Goal: Task Accomplishment & Management: Complete application form

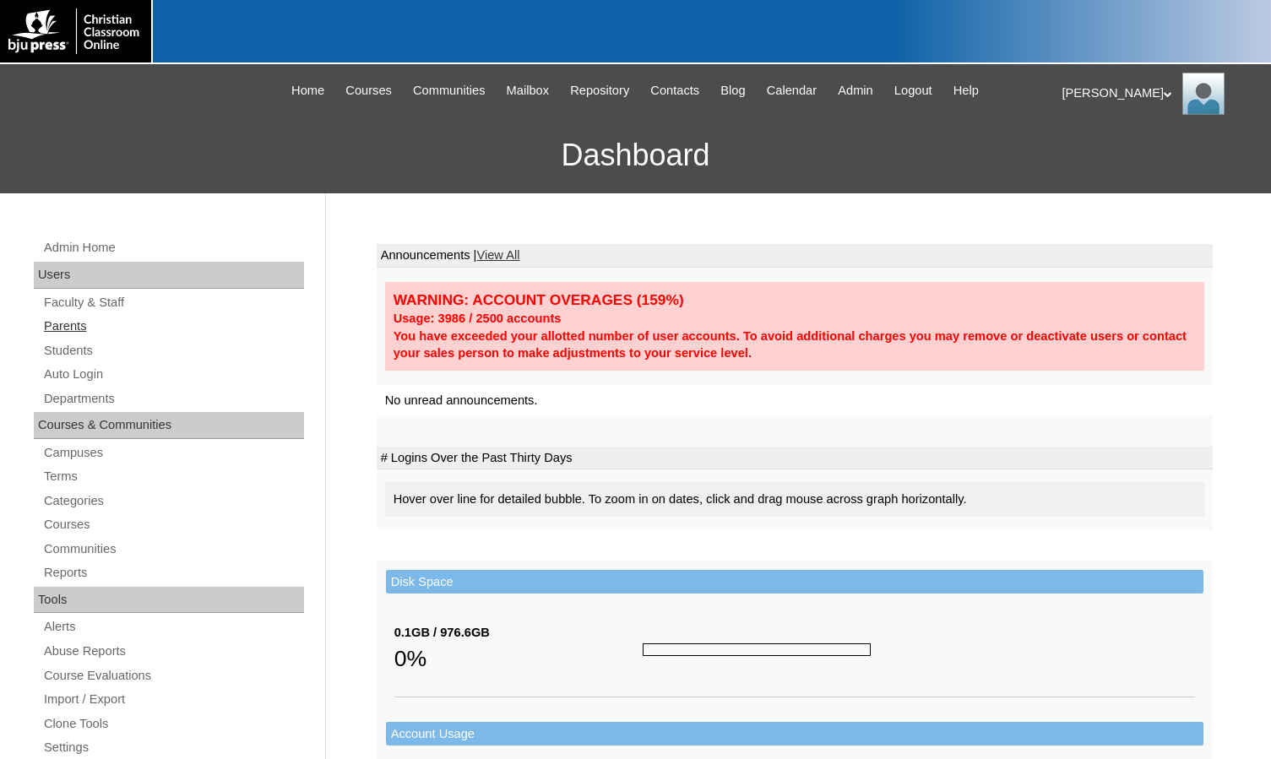
click at [82, 317] on link "Parents" at bounding box center [173, 326] width 262 height 21
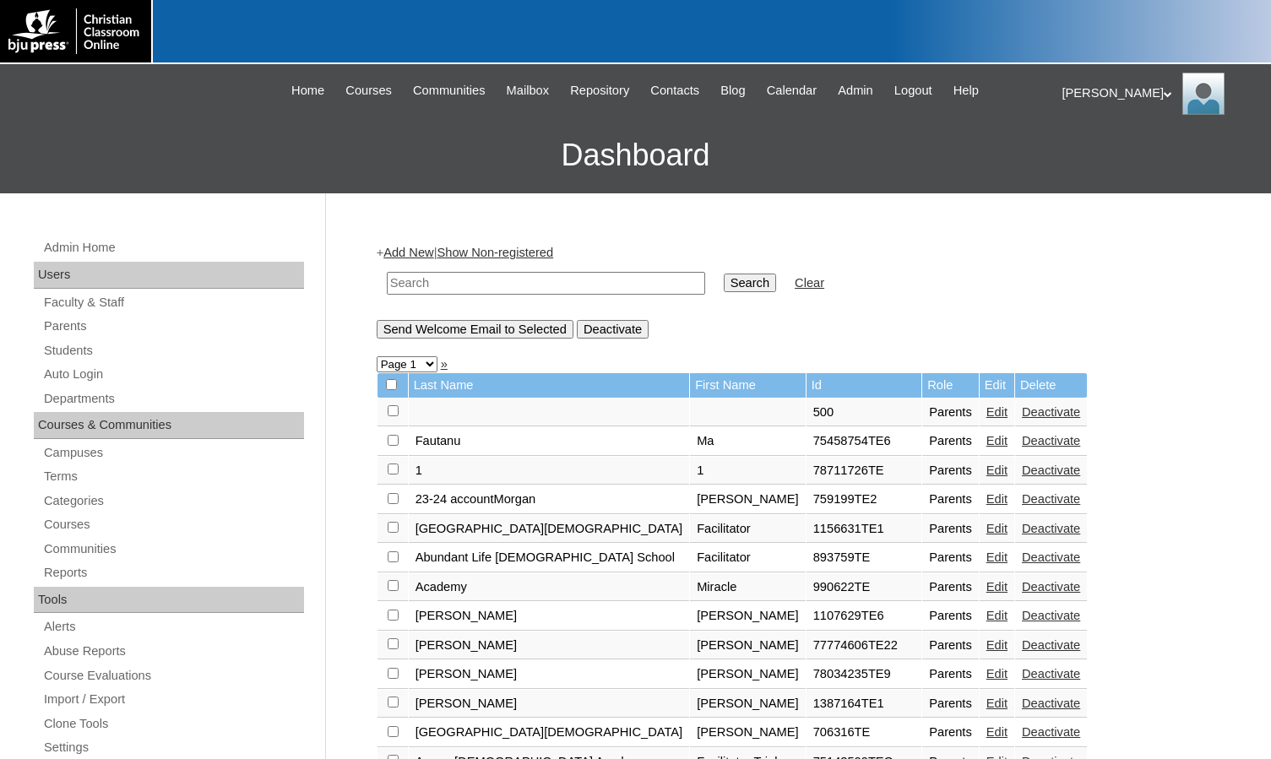
click at [471, 280] on input "text" at bounding box center [546, 283] width 318 height 23
drag, startPoint x: 464, startPoint y: 279, endPoint x: 267, endPoint y: 266, distance: 197.2
type input "717785"
click at [724, 280] on input "Search" at bounding box center [750, 283] width 52 height 19
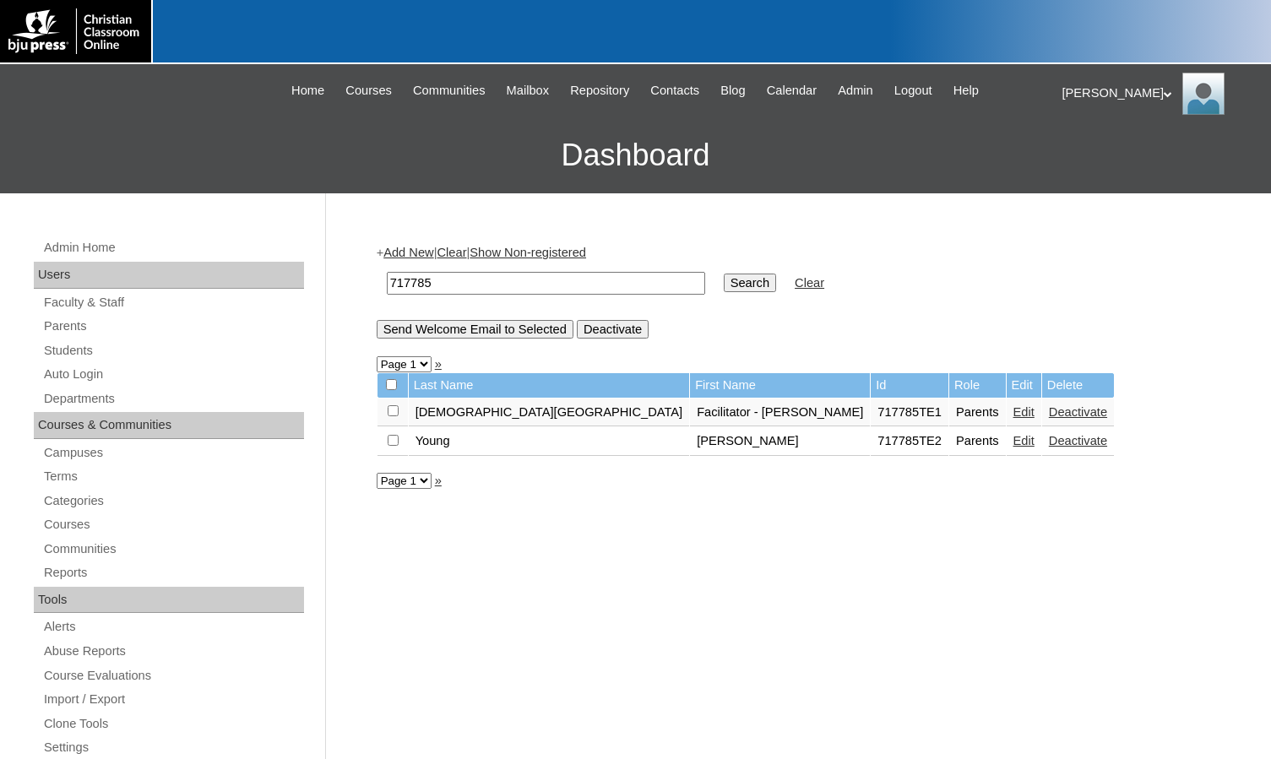
click at [1014, 443] on link "Edit" at bounding box center [1024, 441] width 21 height 14
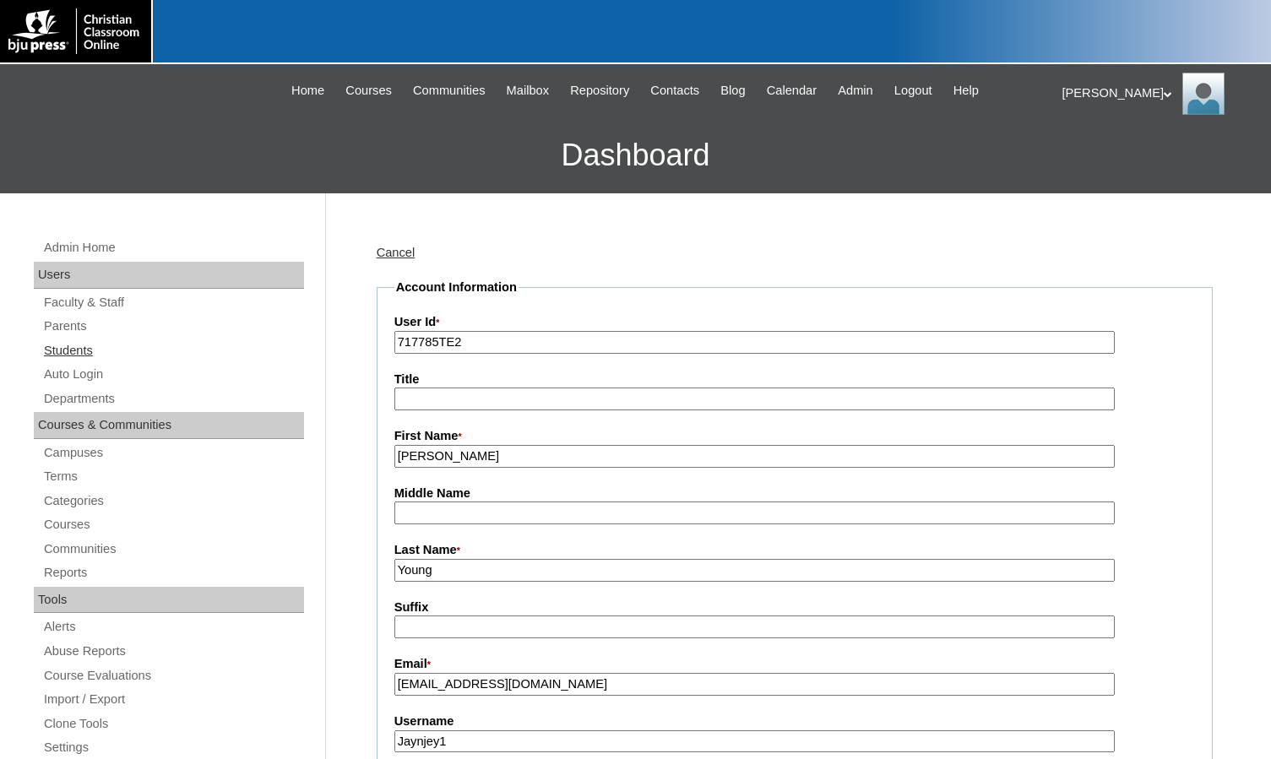
click at [84, 348] on link "Students" at bounding box center [173, 350] width 262 height 21
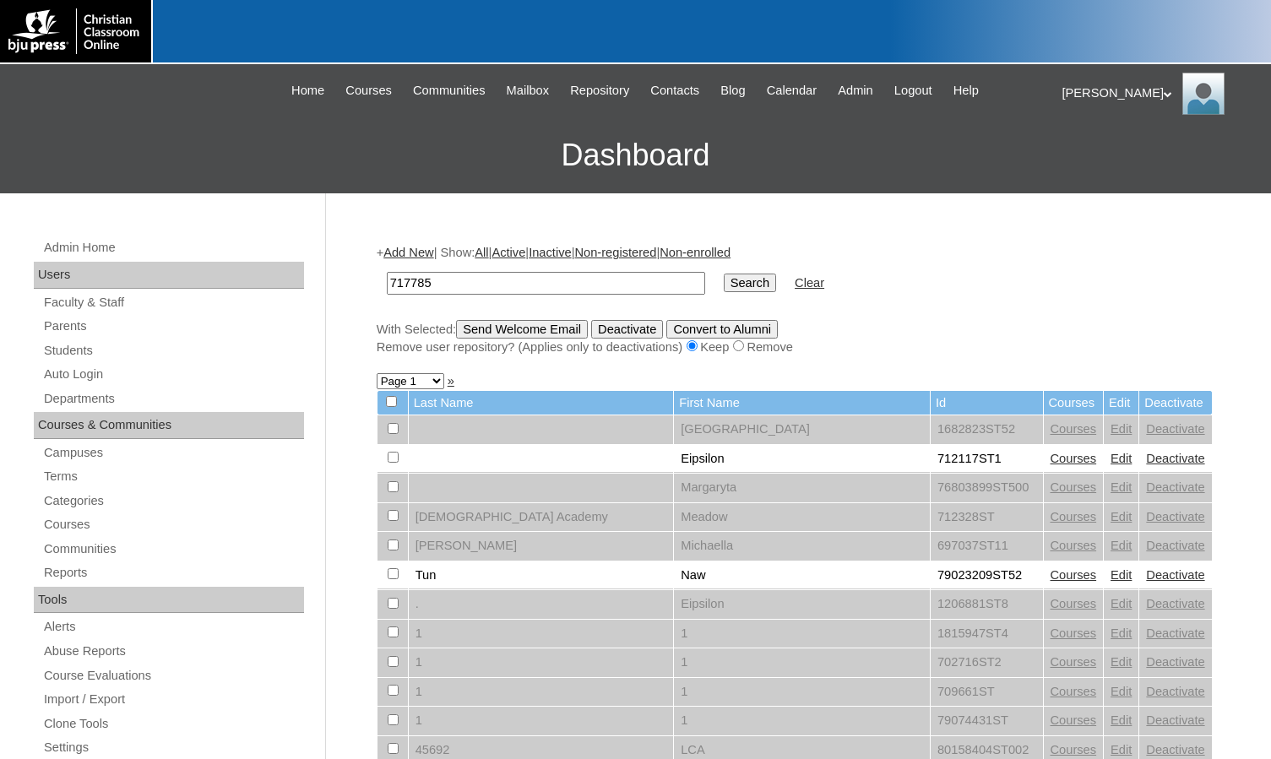
type input "717785"
click at [724, 274] on input "Search" at bounding box center [750, 283] width 52 height 19
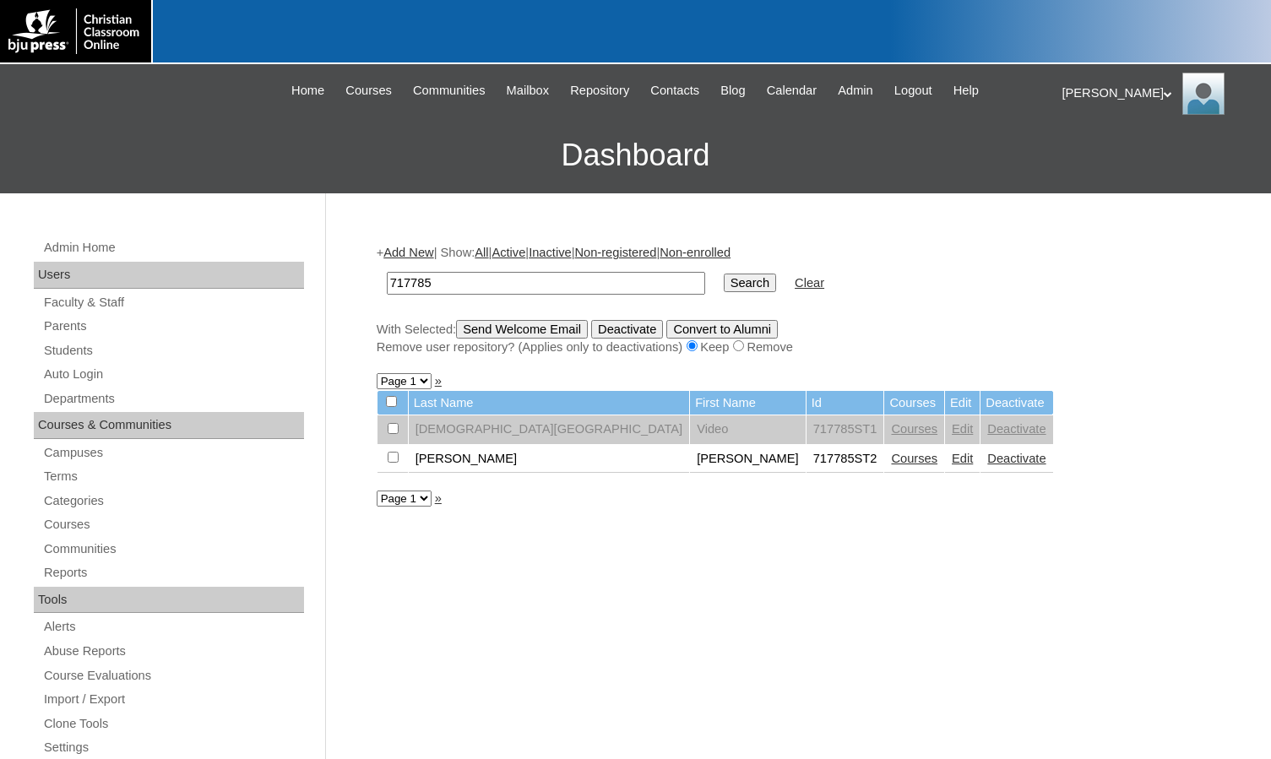
click at [952, 458] on link "Edit" at bounding box center [962, 459] width 21 height 14
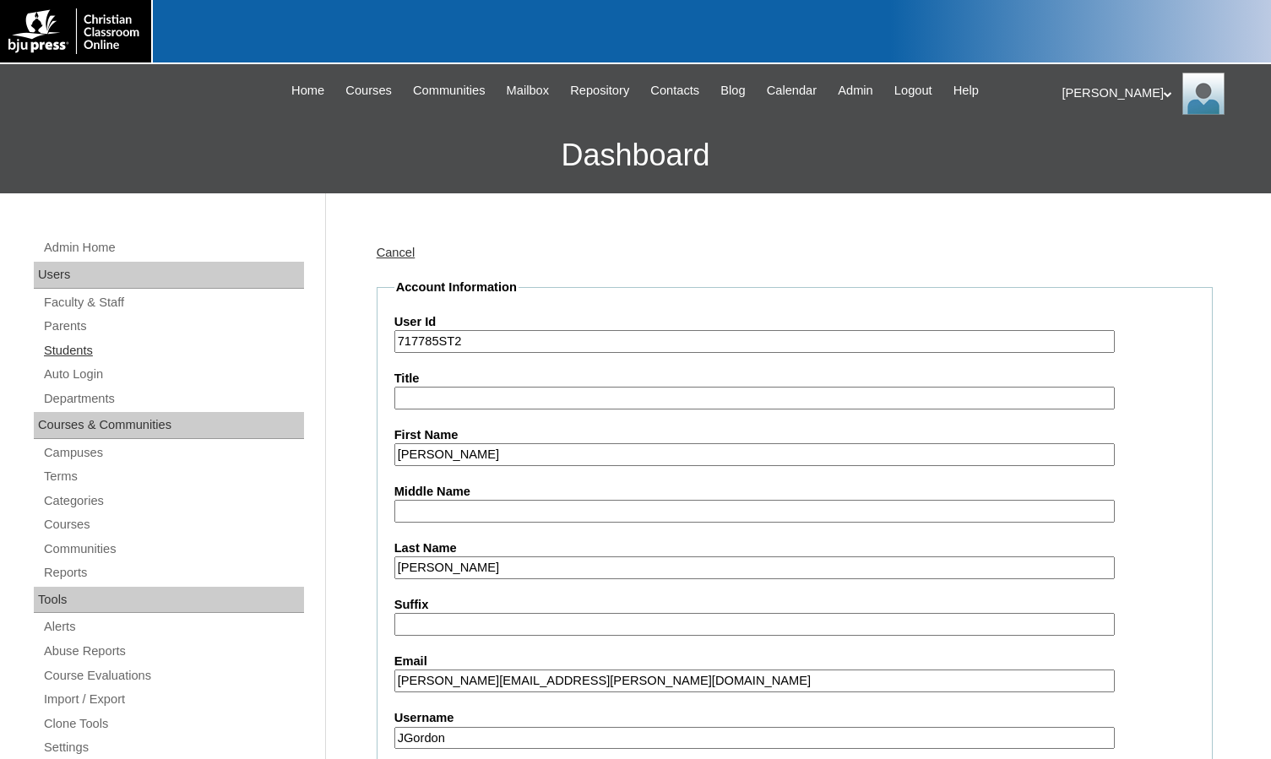
click at [112, 353] on link "Students" at bounding box center [173, 350] width 262 height 21
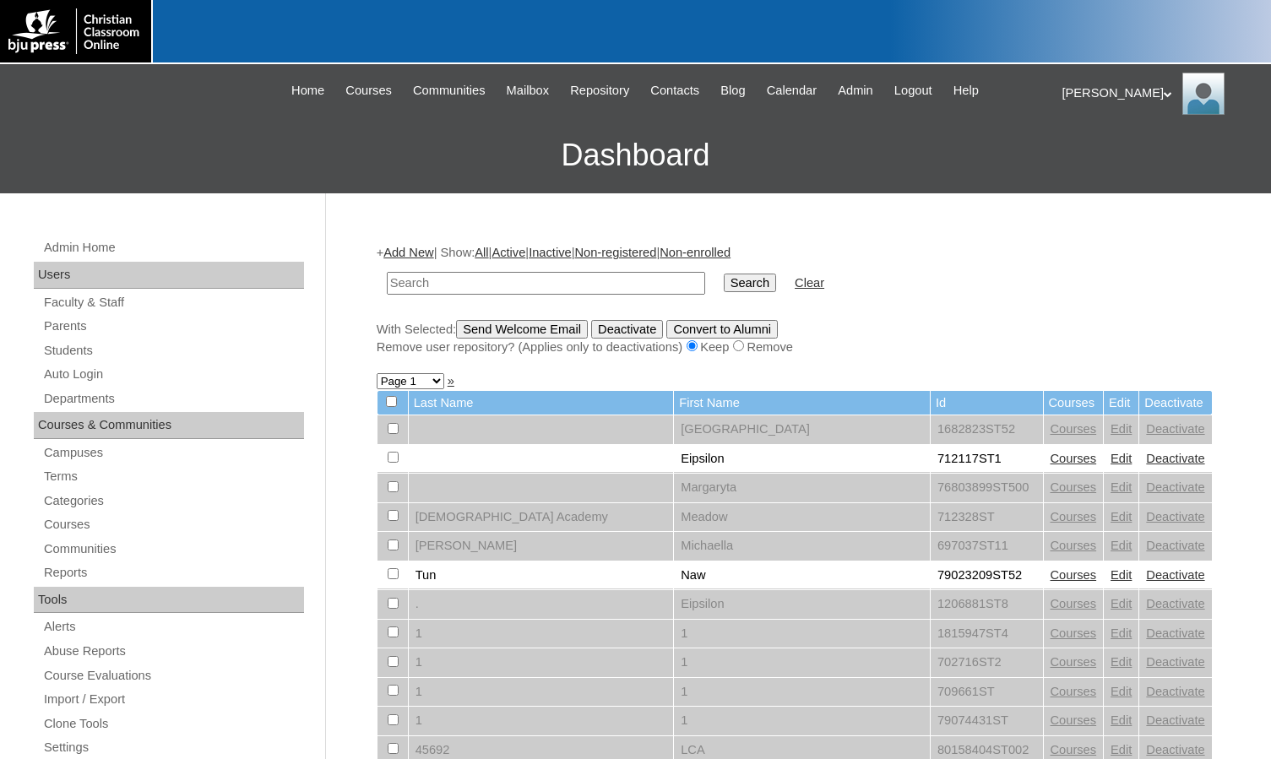
click at [430, 258] on link "Add New" at bounding box center [409, 253] width 50 height 14
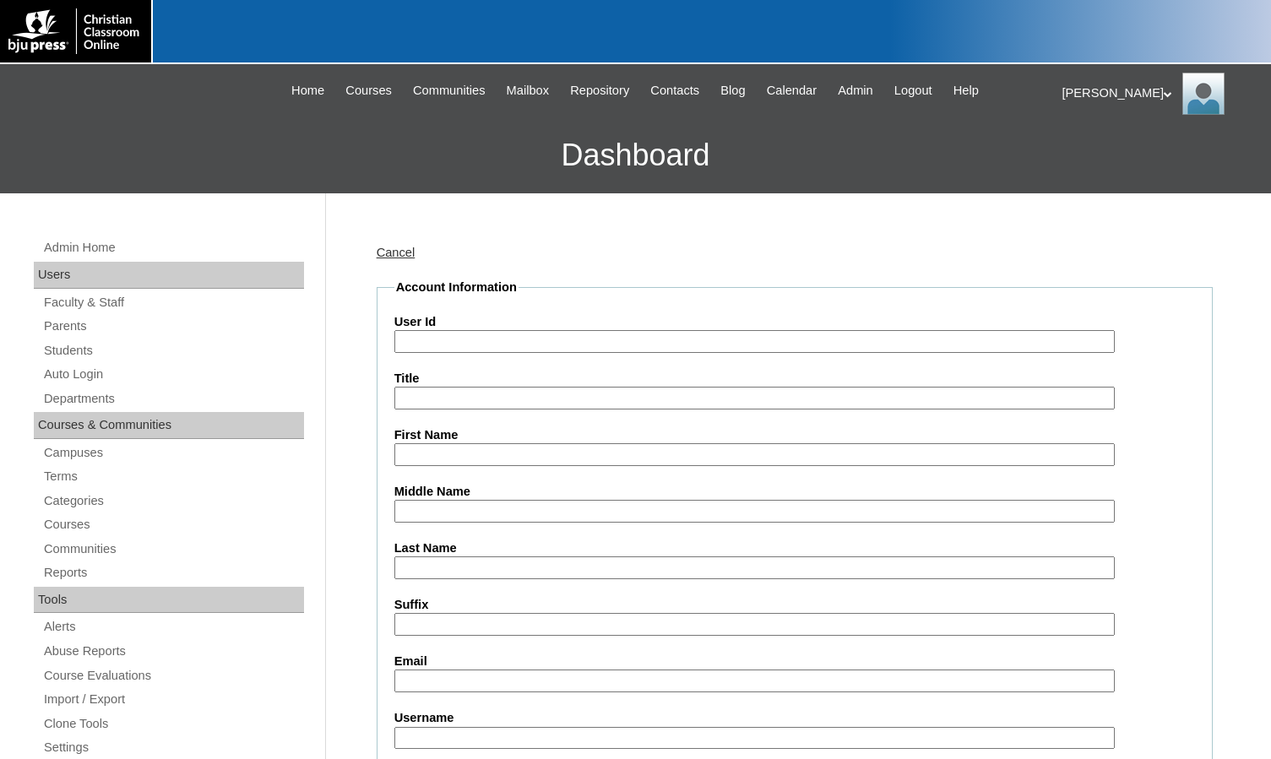
click at [480, 340] on input "User Id" at bounding box center [754, 341] width 721 height 23
paste input "717785"
type input "717785ST3"
type input "[PERSON_NAME]"
type input "[PERSON_NAME][GEOGRAPHIC_DATA]"
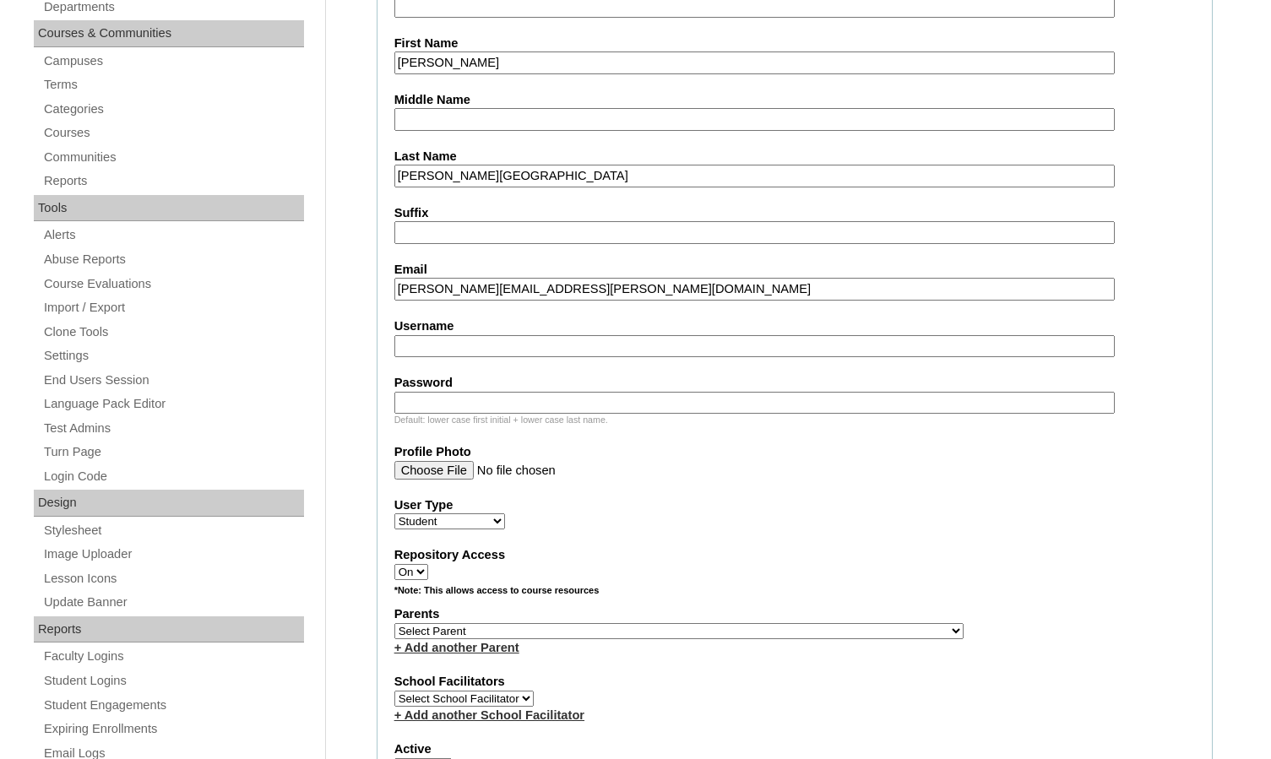
scroll to position [422, 0]
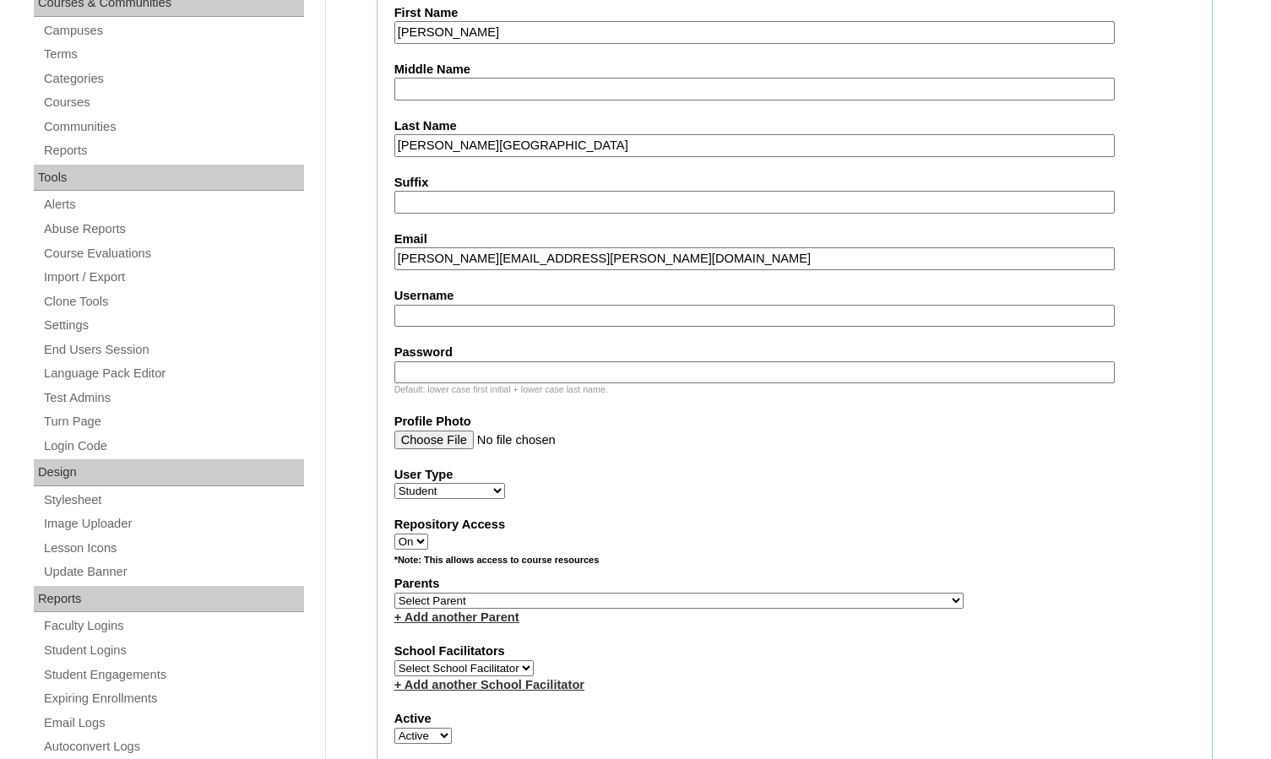
type input "[PERSON_NAME][EMAIL_ADDRESS][PERSON_NAME][DOMAIN_NAME]"
click at [769, 598] on select "Select Parent , [GEOGRAPHIC_DATA], Ma 1, 1 23-24 accountMorgan, [PERSON_NAME] 6…" at bounding box center [678, 601] width 569 height 16
select select "37101"
click at [796, 600] on div "Parents Select Parent , [GEOGRAPHIC_DATA], Ma 1, 1 23-24 accountMorgan, [PERSON…" at bounding box center [794, 600] width 801 height 51
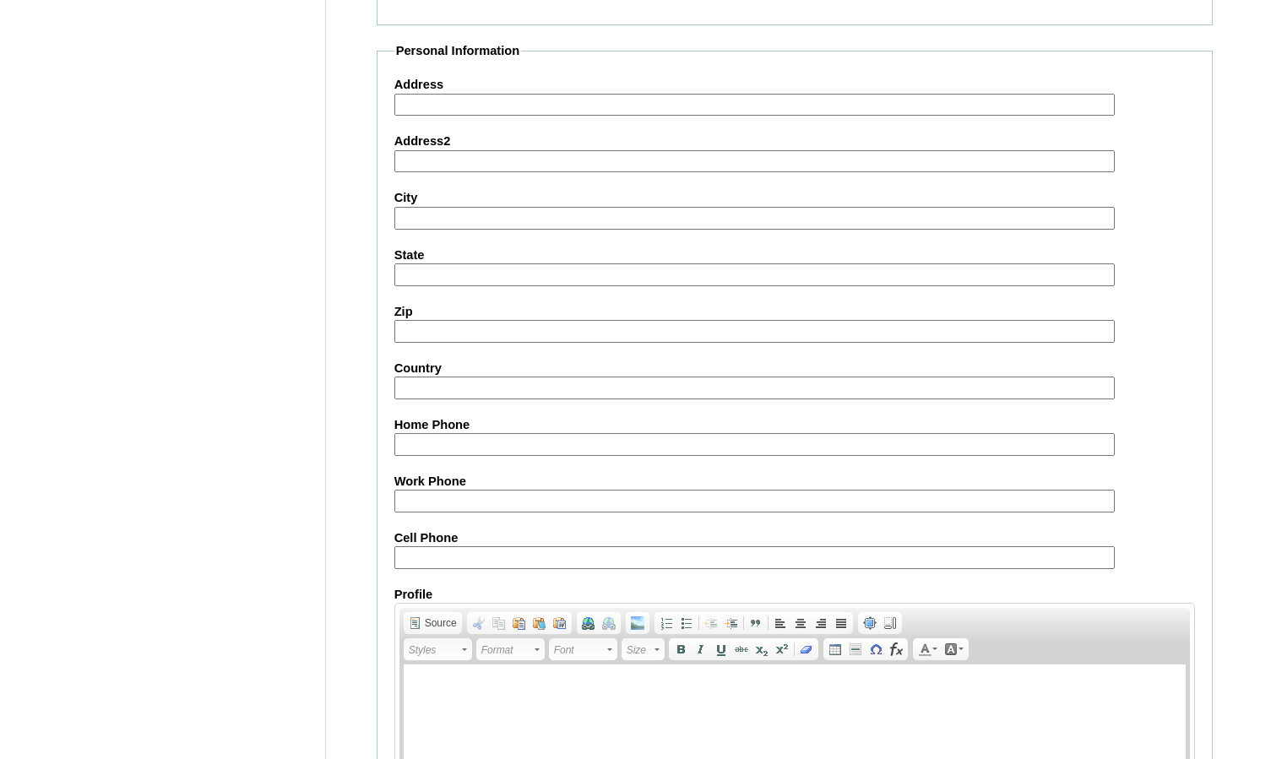
scroll to position [1811, 0]
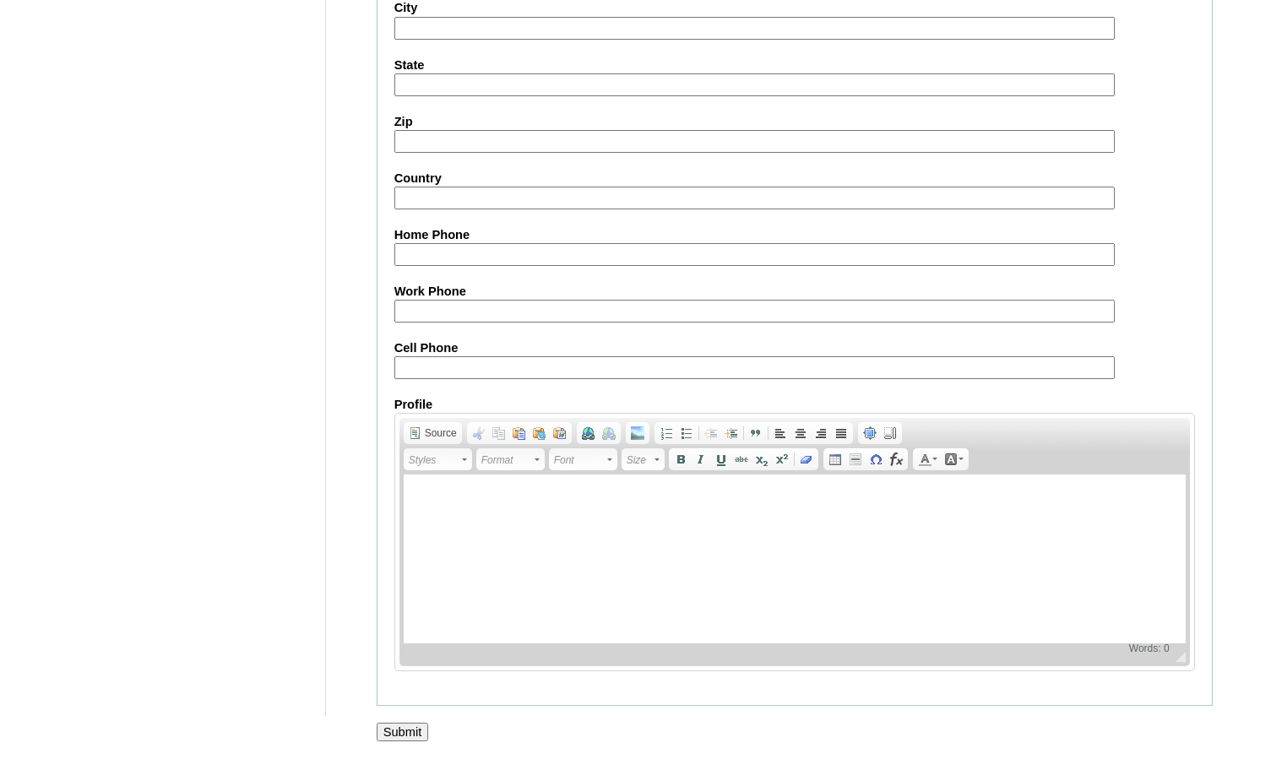
click at [415, 727] on input "Submit" at bounding box center [403, 732] width 52 height 19
